Goal: Task Accomplishment & Management: Complete application form

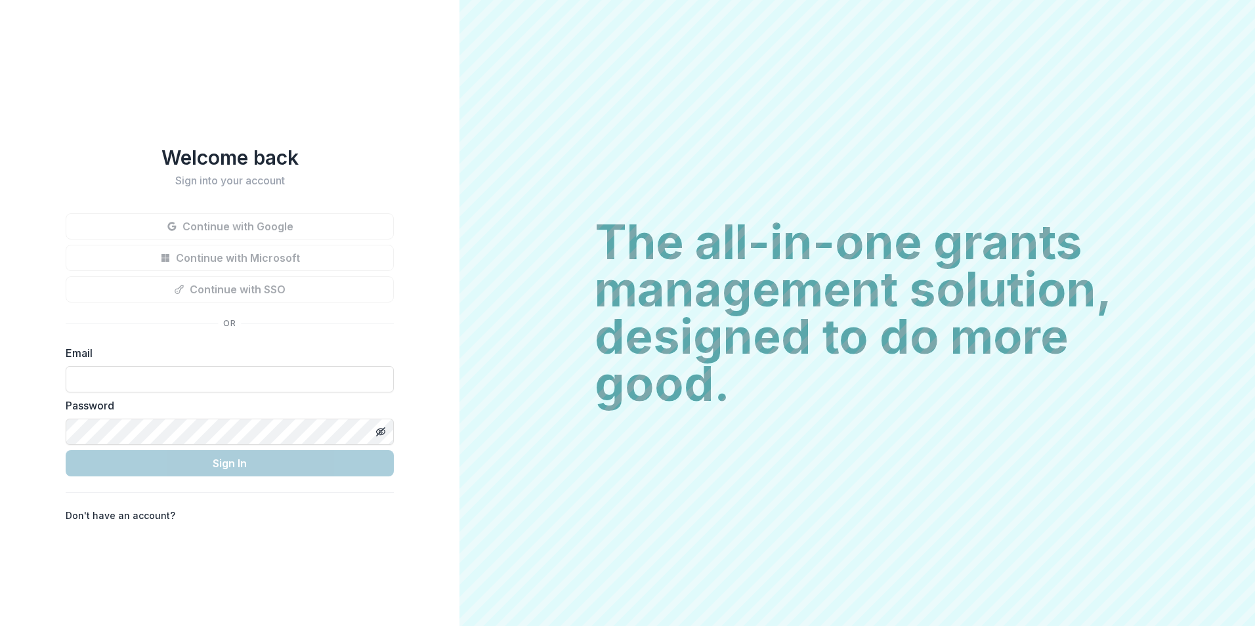
type input "**********"
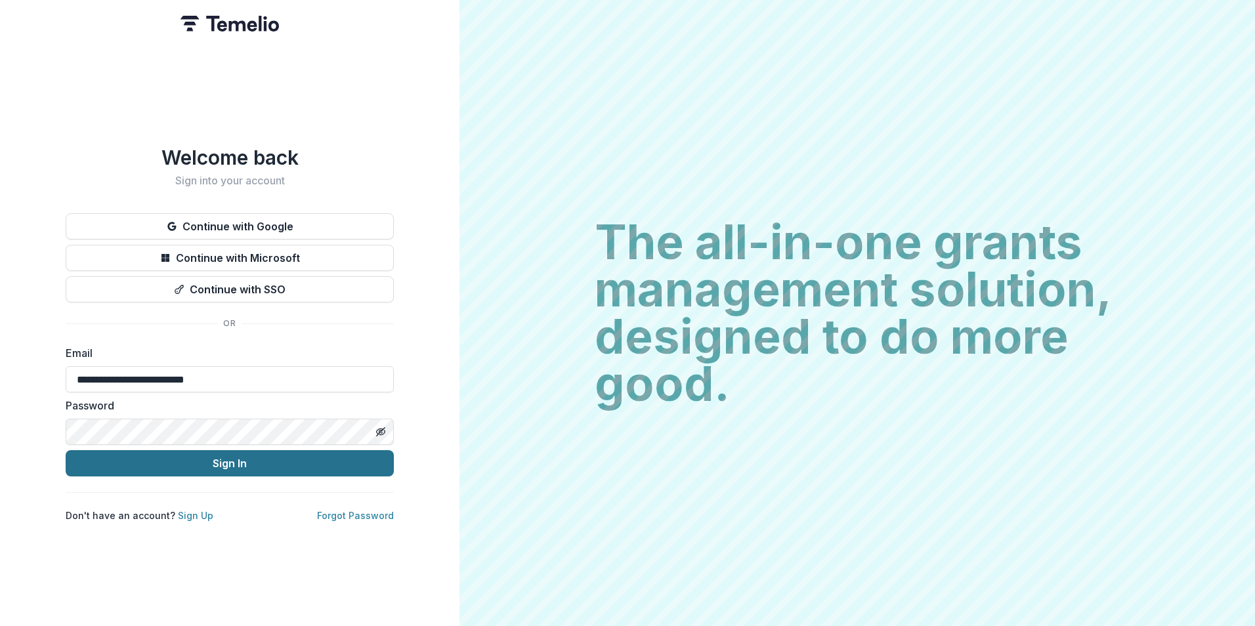
click at [211, 450] on button "Sign In" at bounding box center [230, 463] width 328 height 26
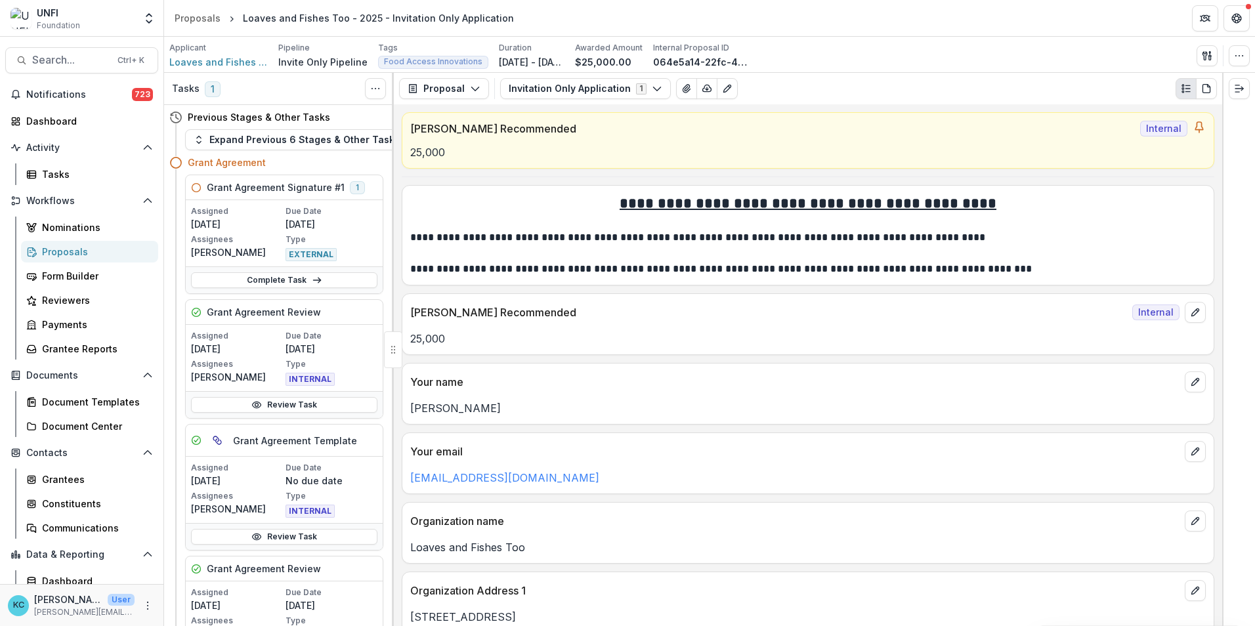
click at [51, 247] on div "Proposals" at bounding box center [95, 252] width 106 height 14
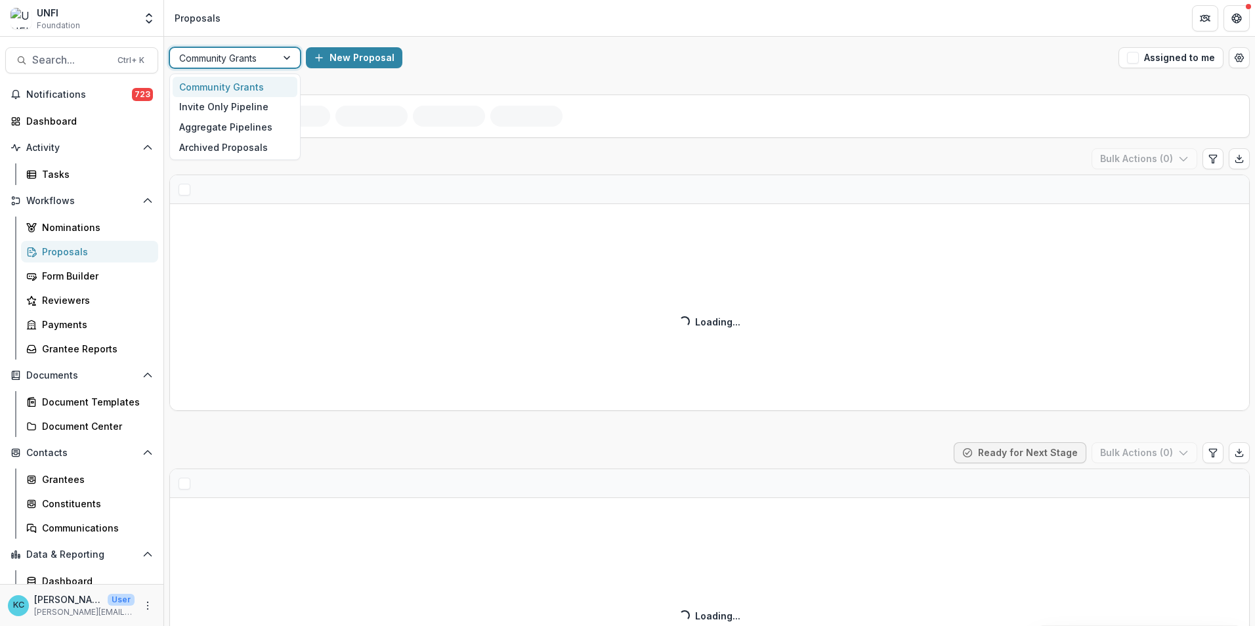
click at [291, 57] on div at bounding box center [288, 58] width 24 height 20
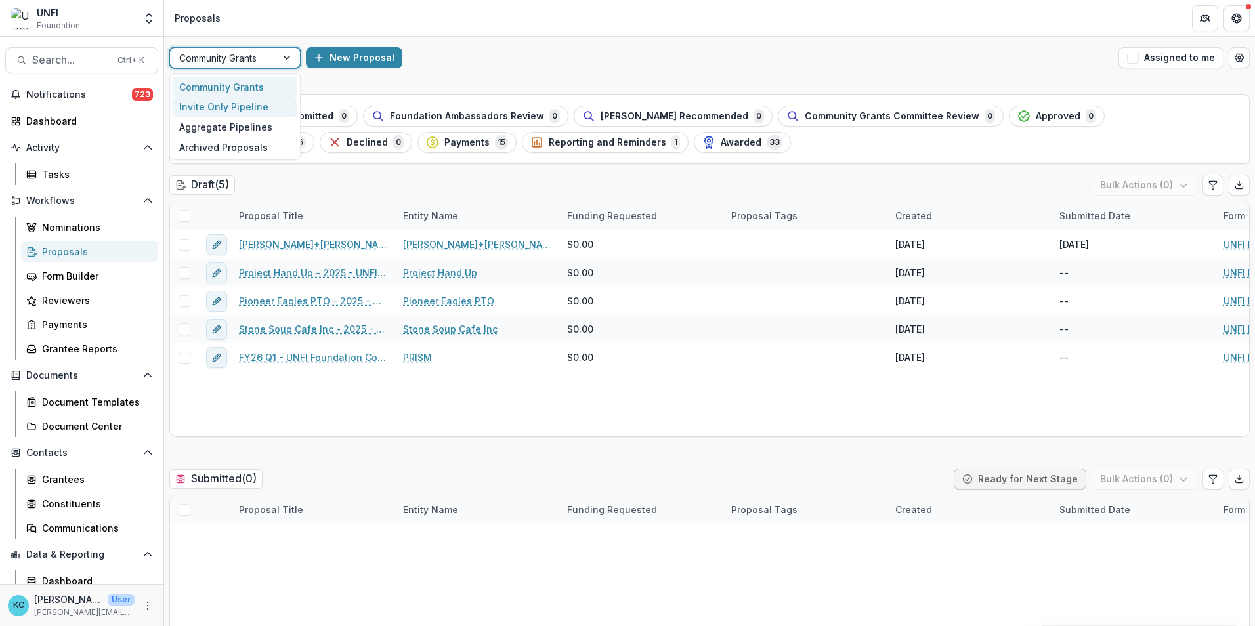
click at [248, 106] on div "Invite Only Pipeline" at bounding box center [235, 107] width 125 height 20
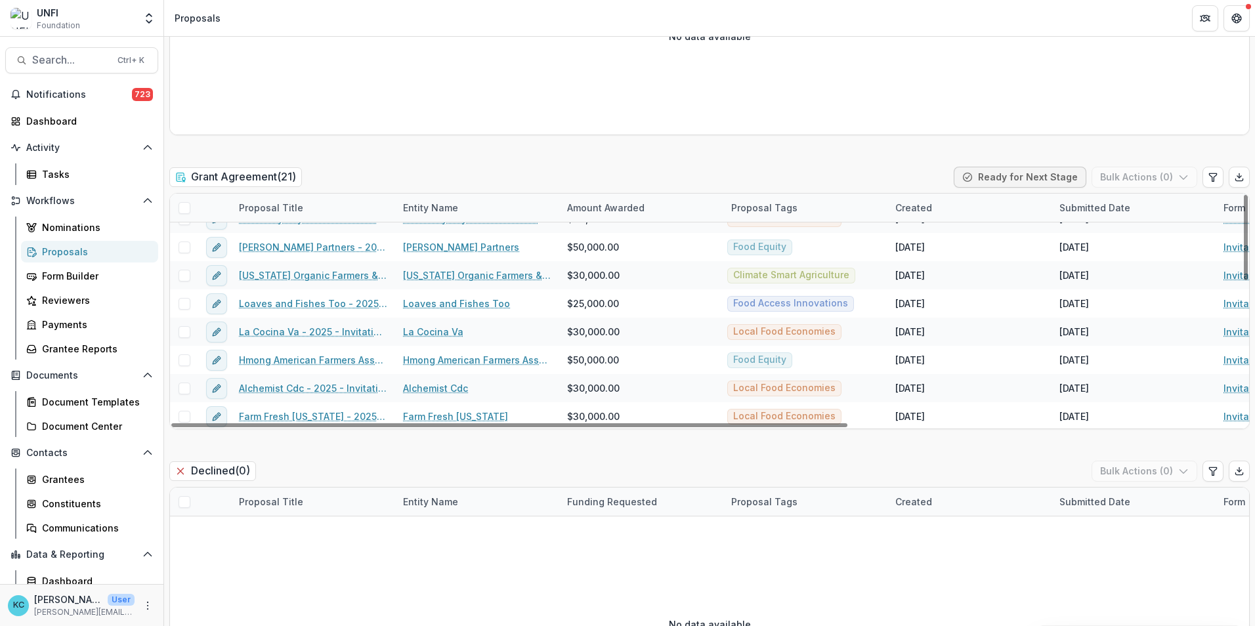
scroll to position [386, 0]
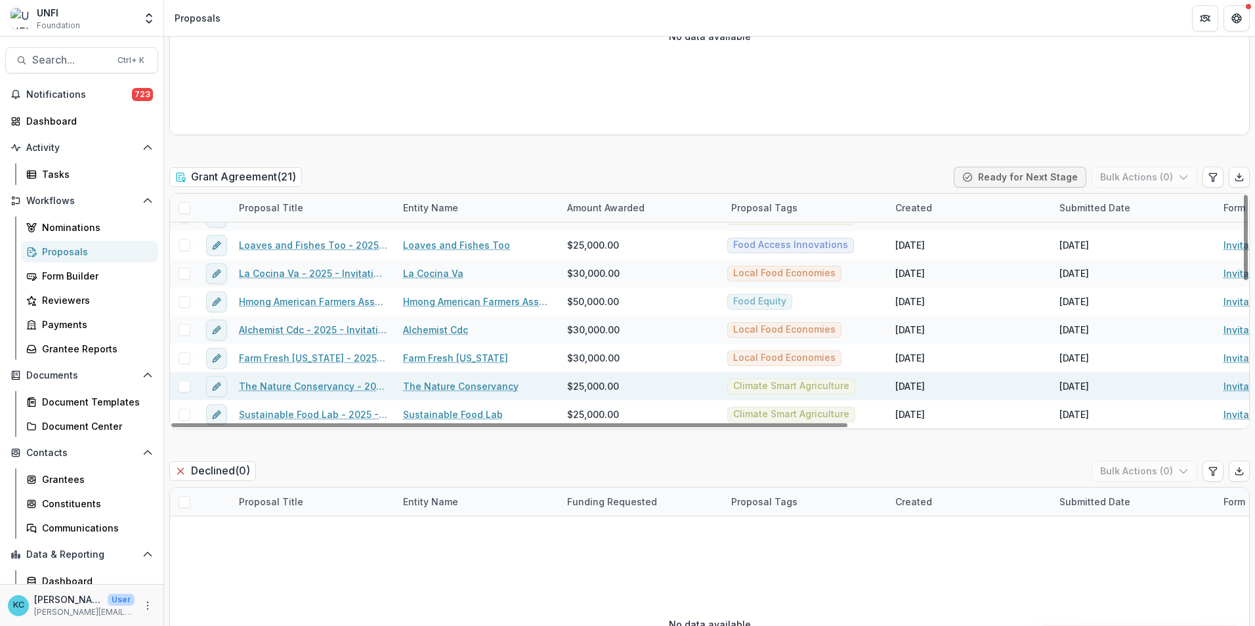
click at [339, 385] on link "The Nature Conservancy - 2025 - Invitation Only Application" at bounding box center [313, 386] width 148 height 14
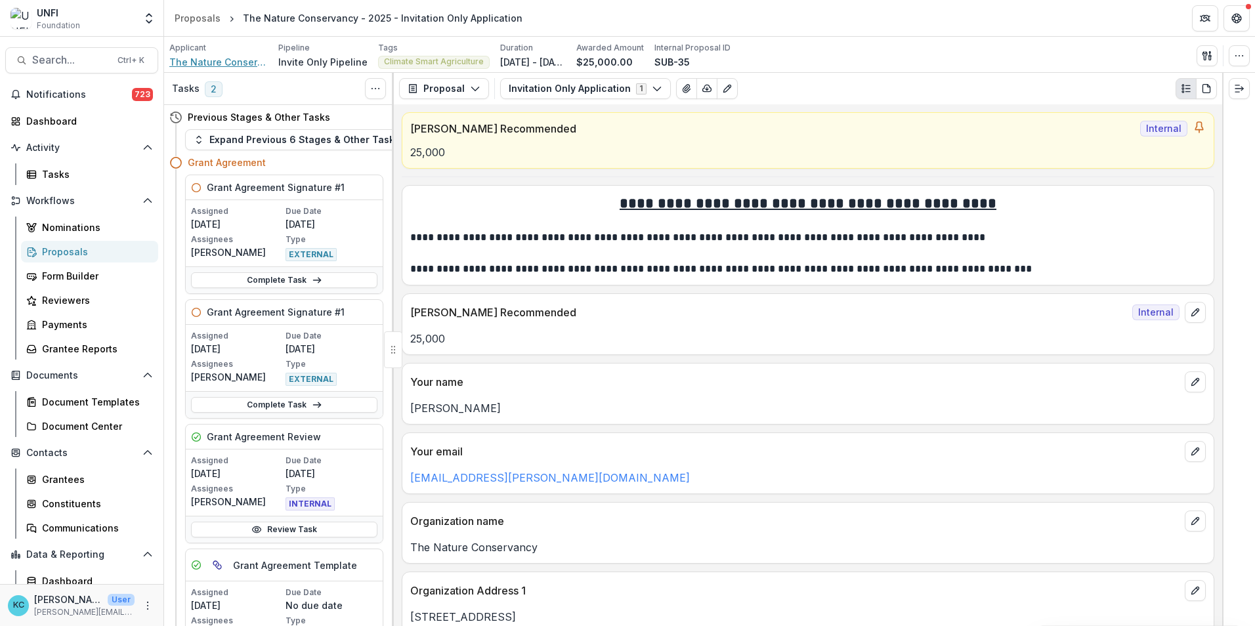
click at [208, 62] on span "The Nature Conservancy" at bounding box center [218, 62] width 98 height 14
